Goal: Information Seeking & Learning: Learn about a topic

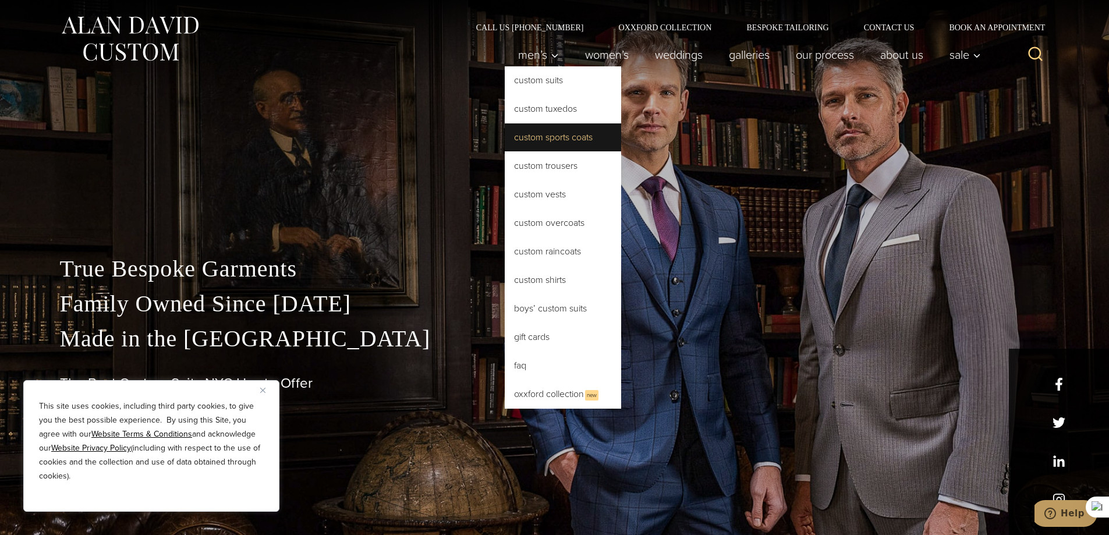
click at [545, 136] on link "Custom Sports Coats" at bounding box center [563, 137] width 116 height 28
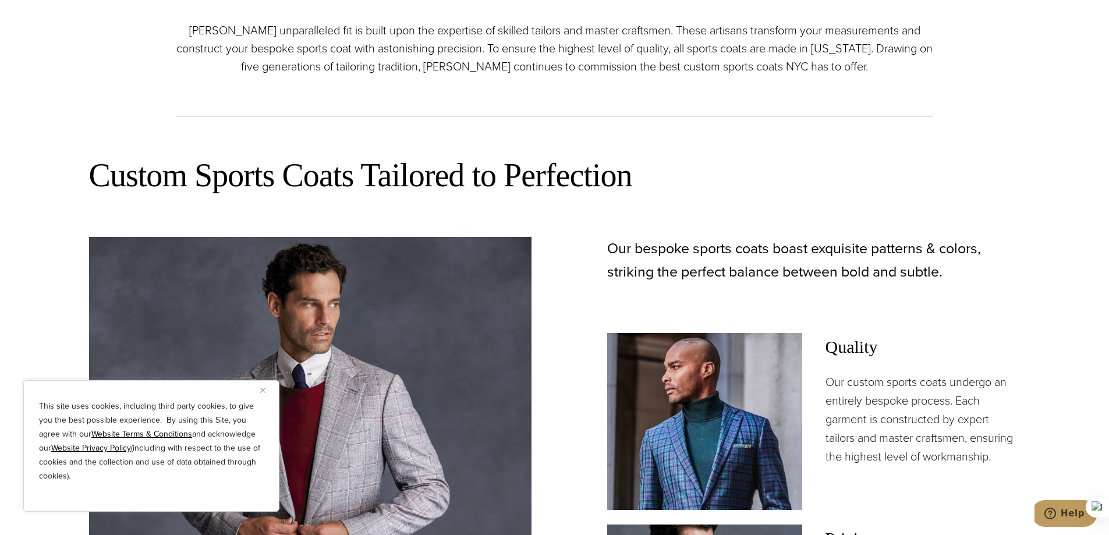
scroll to position [699, 0]
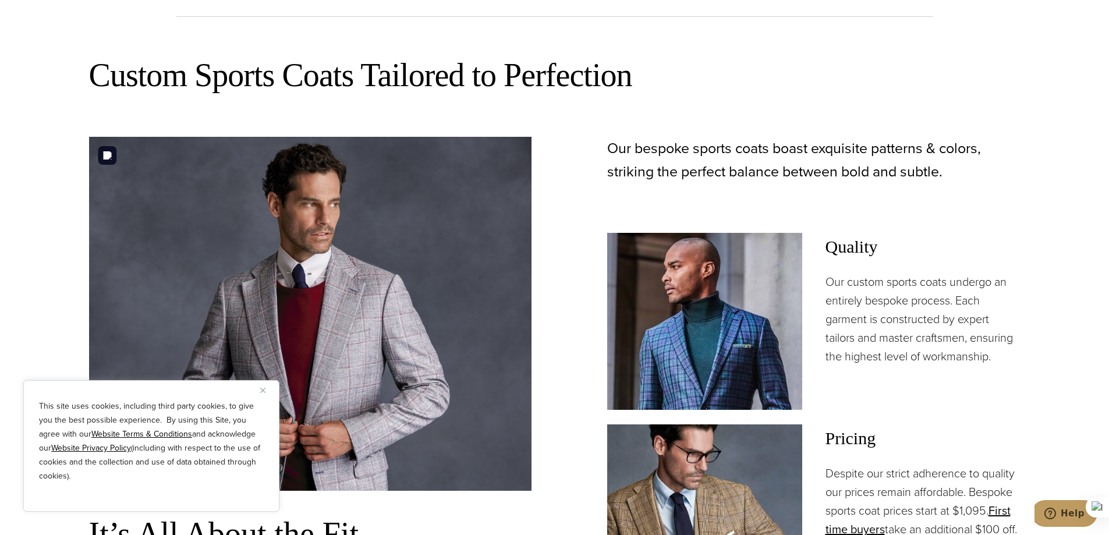
click at [267, 392] on button "Close" at bounding box center [267, 390] width 14 height 14
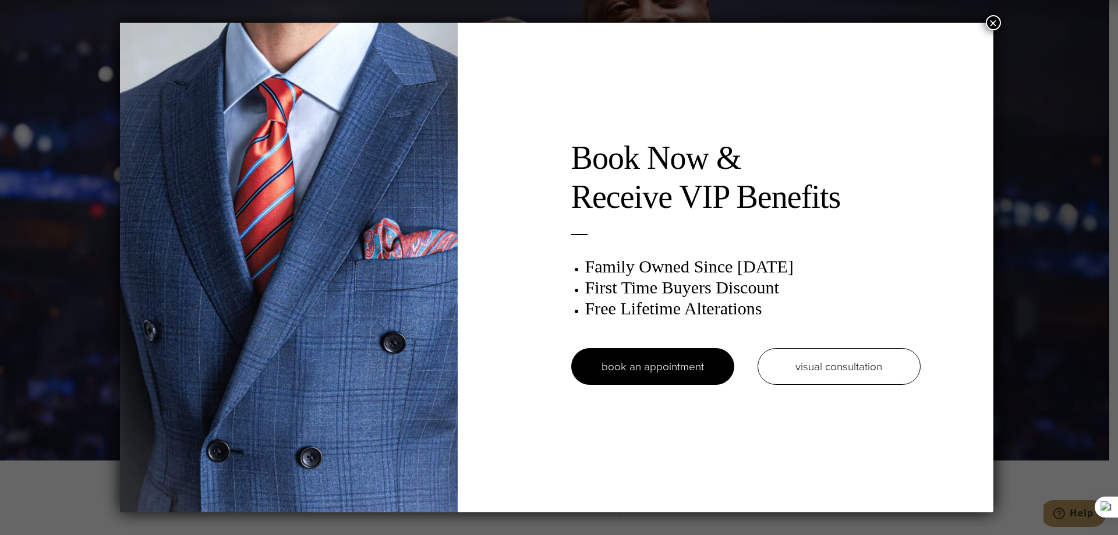
scroll to position [0, 0]
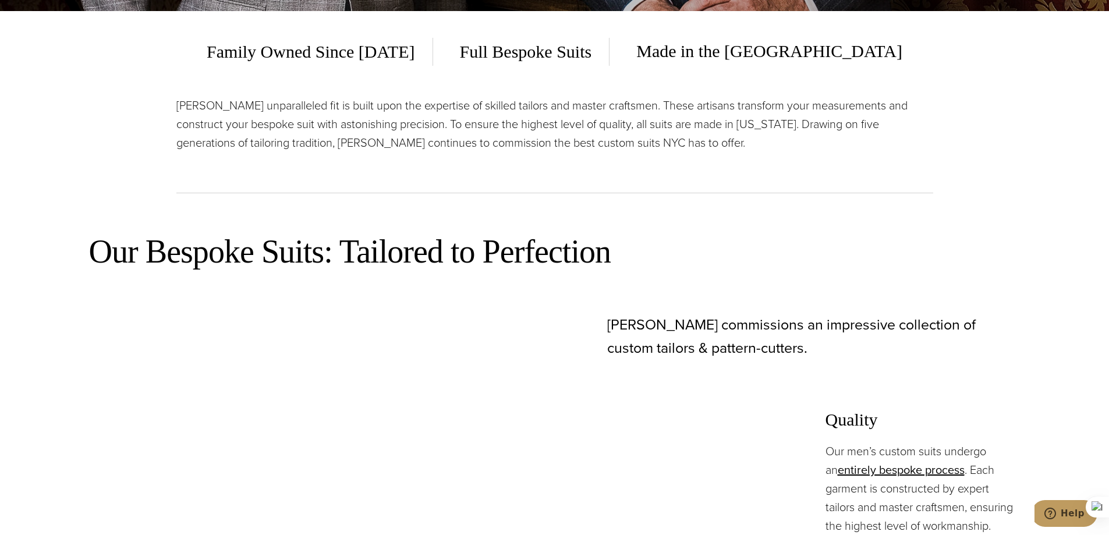
scroll to position [873, 0]
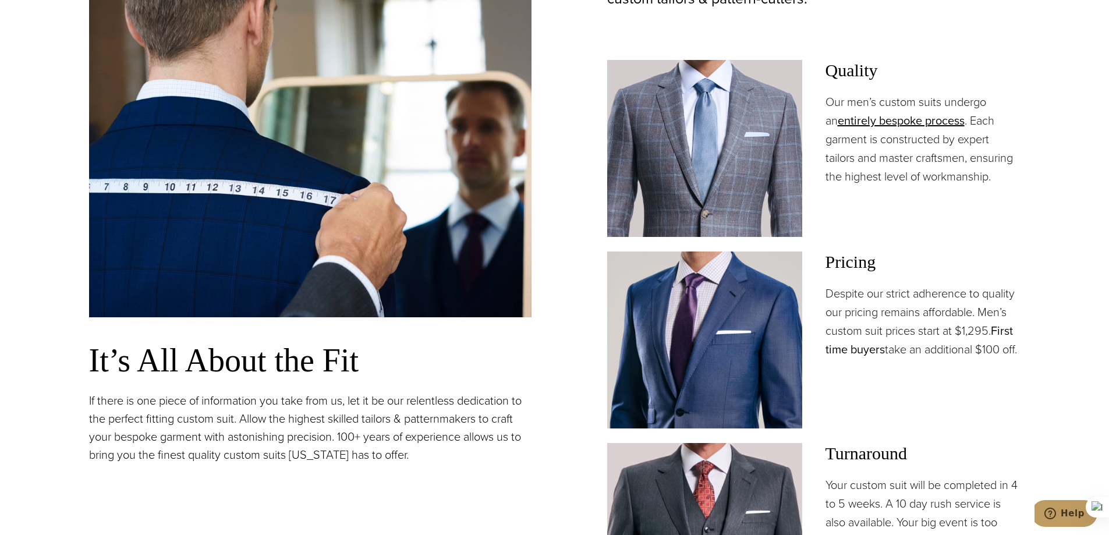
click at [879, 356] on link "First time buyers" at bounding box center [919, 340] width 187 height 36
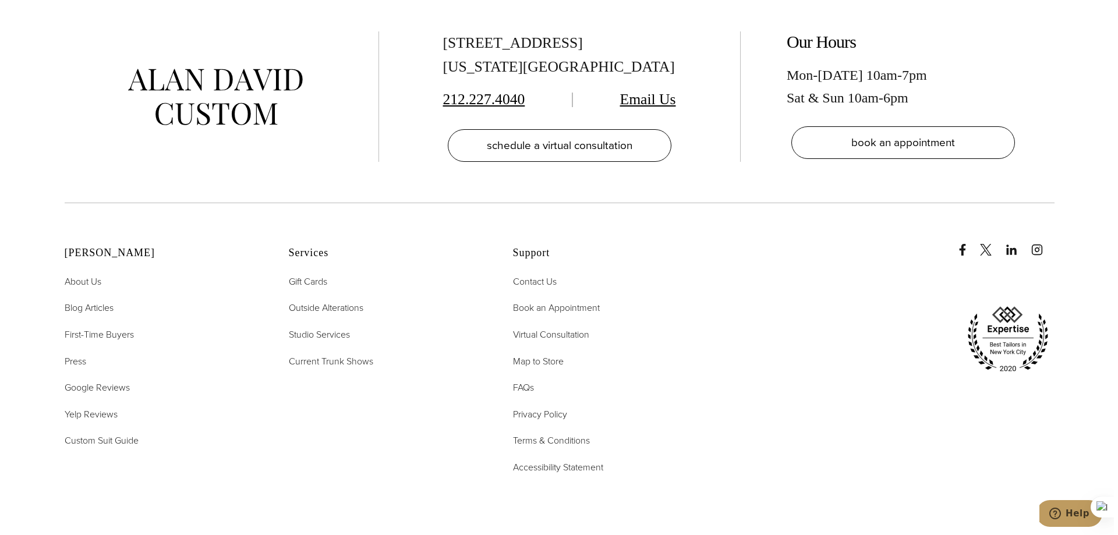
scroll to position [2562, 0]
